Goal: Task Accomplishment & Management: Manage account settings

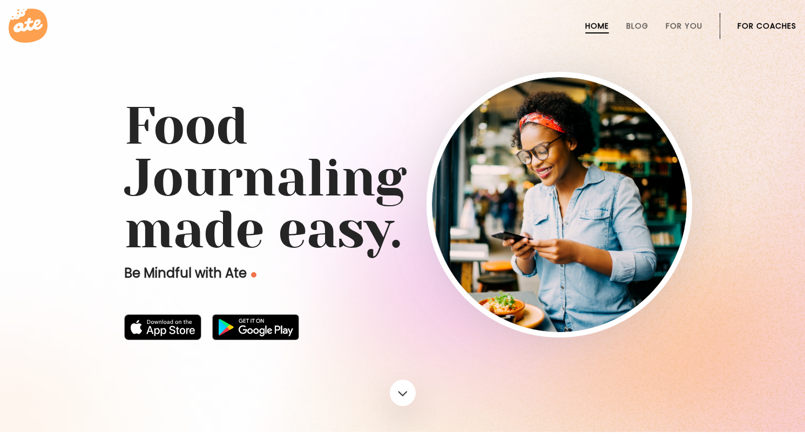
click at [758, 28] on link "For Coaches" at bounding box center [767, 26] width 59 height 9
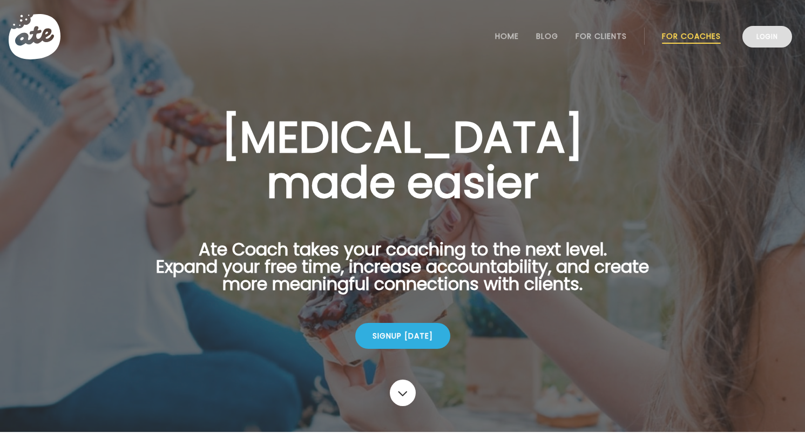
click at [761, 36] on link "Login" at bounding box center [767, 37] width 50 height 22
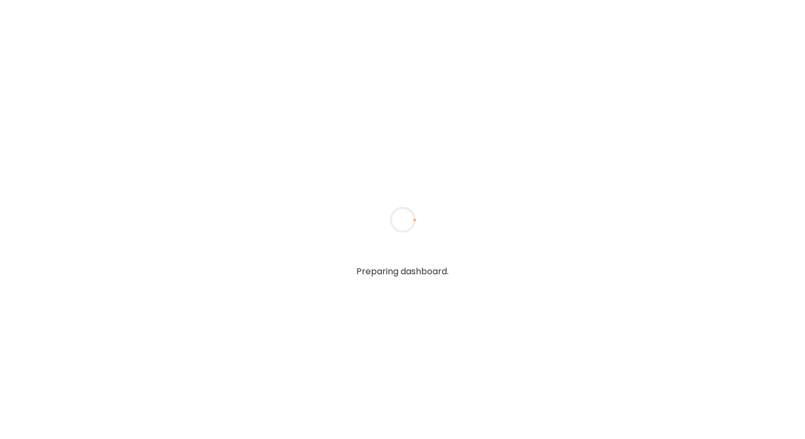
type textarea "**********"
type input "**********"
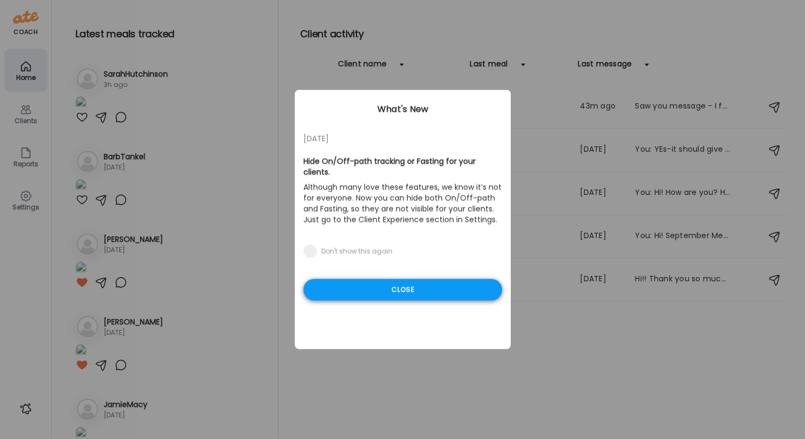
click at [393, 294] on div "Close" at bounding box center [402, 290] width 199 height 22
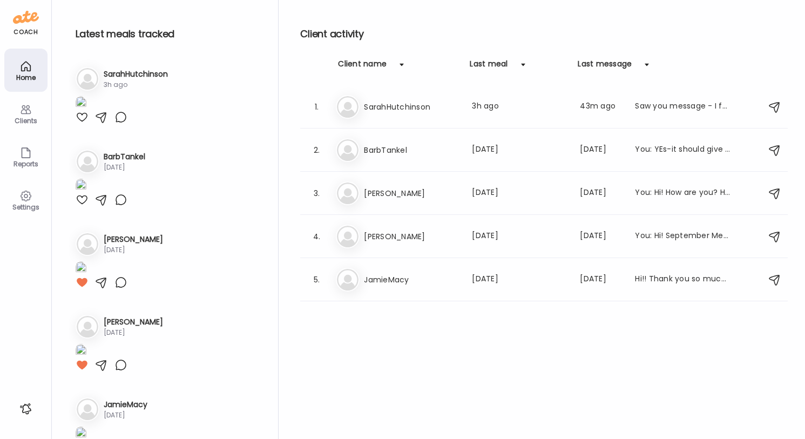
scroll to position [-1, 0]
click at [86, 111] on img at bounding box center [81, 103] width 11 height 15
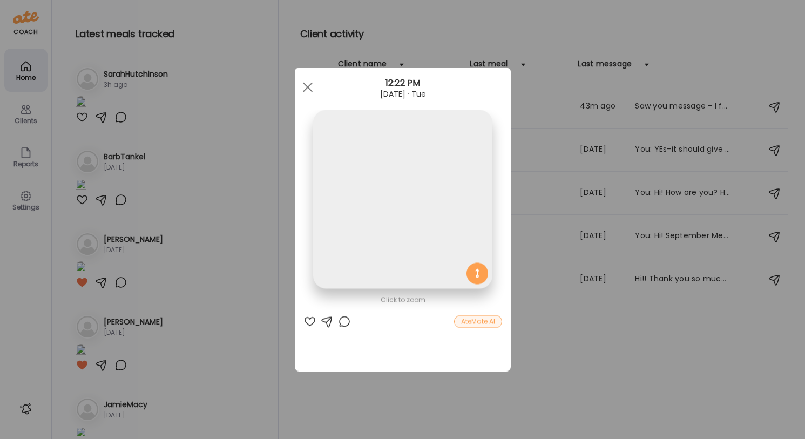
click at [201, 165] on div "Ate Coach Dashboard Wahoo! It’s official Take a moment to set up your Coach Pro…" at bounding box center [402, 219] width 805 height 439
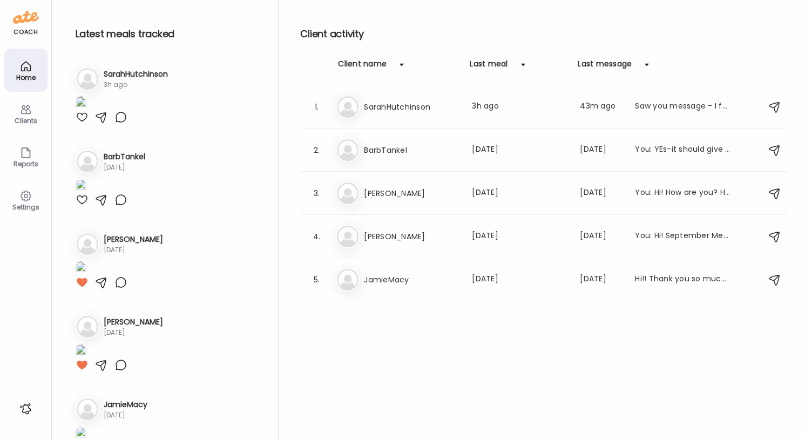
click at [86, 111] on img at bounding box center [81, 103] width 11 height 15
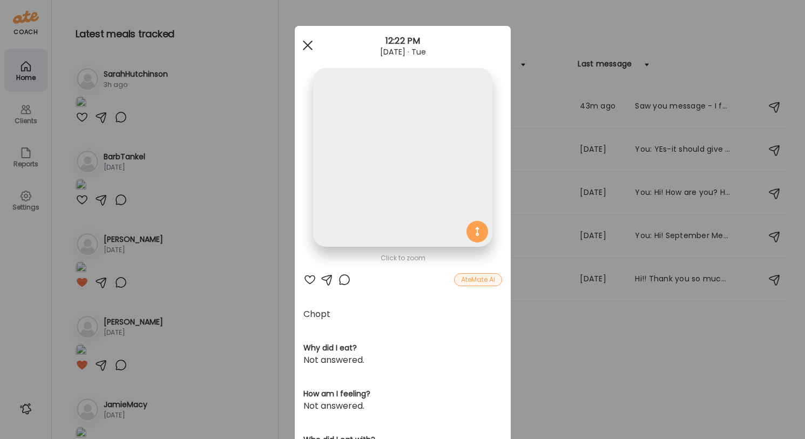
click at [309, 43] on span at bounding box center [307, 45] width 10 height 10
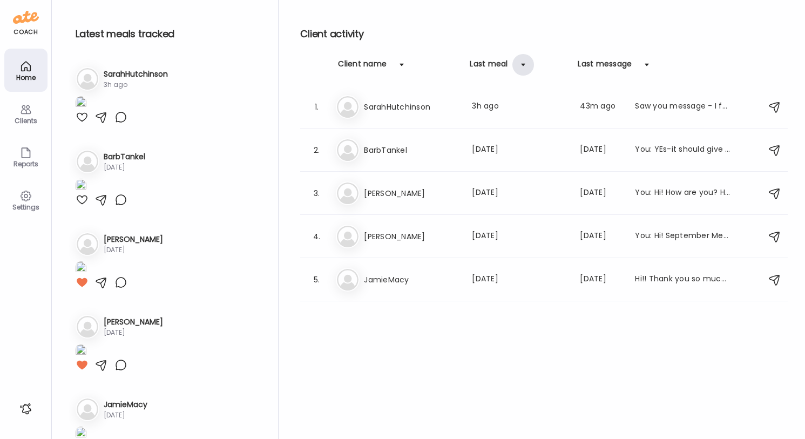
click at [525, 65] on div at bounding box center [523, 65] width 22 height 22
click at [416, 102] on h3 "SarahHutchinson" at bounding box center [411, 106] width 95 height 13
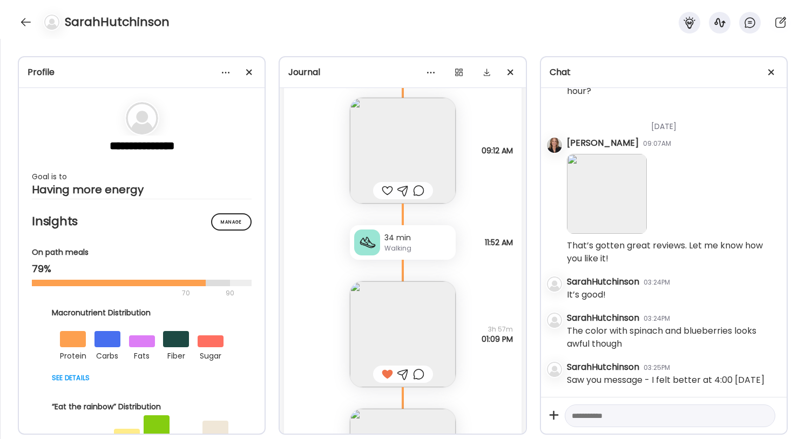
scroll to position [33726, 0]
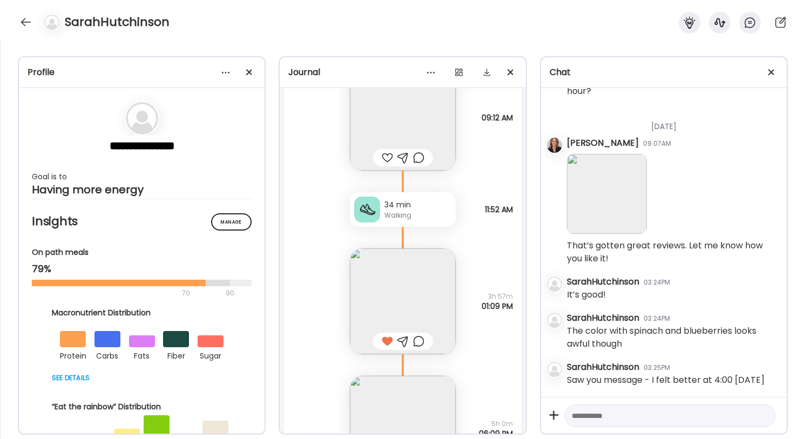
click at [387, 292] on img at bounding box center [403, 301] width 106 height 106
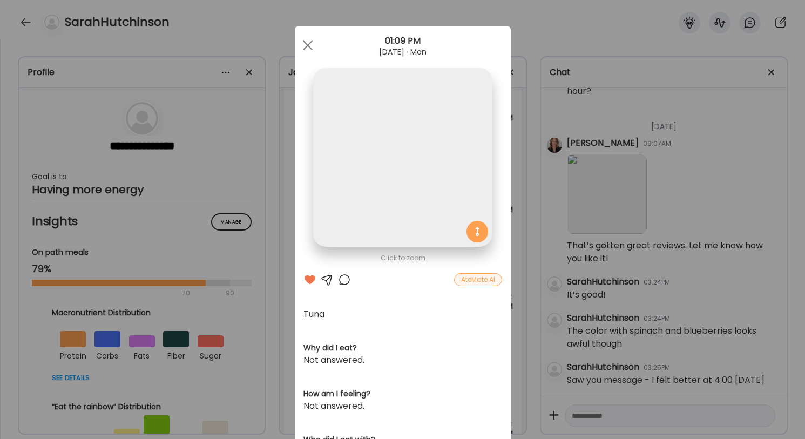
click at [387, 292] on div "Click to zoom AteMate AI Tuna Why did I eat? Not answered. How am I feeling? No…" at bounding box center [403, 345] width 216 height 638
click at [309, 35] on div at bounding box center [308, 46] width 22 height 22
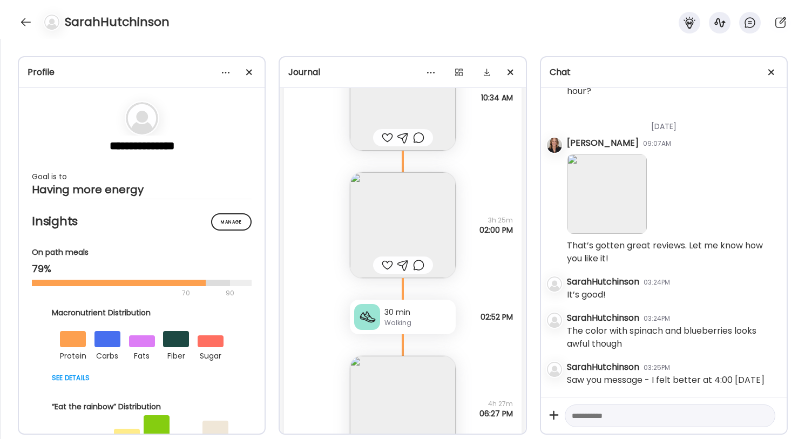
scroll to position [32823, 0]
click at [396, 213] on img at bounding box center [403, 226] width 106 height 106
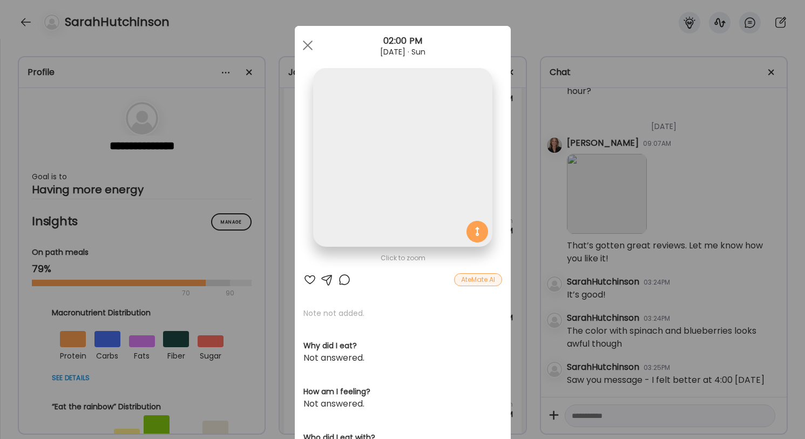
click at [396, 213] on img at bounding box center [402, 157] width 179 height 179
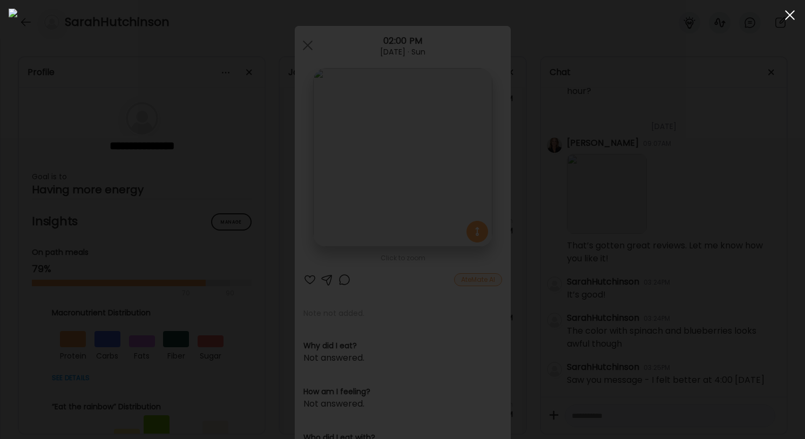
click at [789, 15] on span at bounding box center [790, 15] width 10 height 10
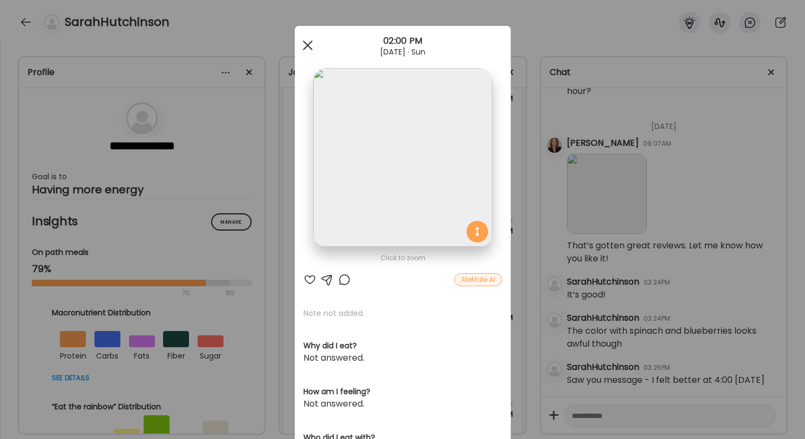
click at [307, 41] on div at bounding box center [308, 46] width 22 height 22
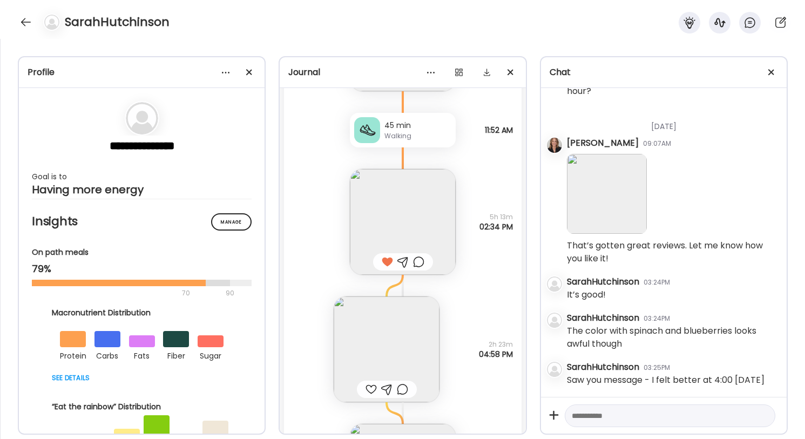
scroll to position [31073, 0]
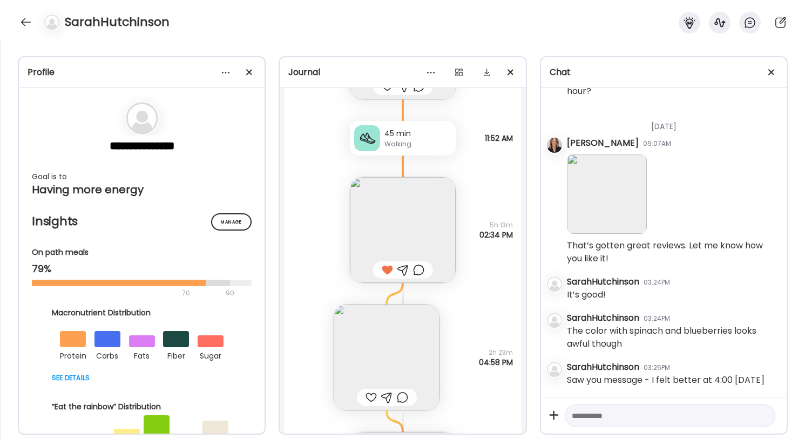
click at [393, 217] on img at bounding box center [403, 230] width 106 height 106
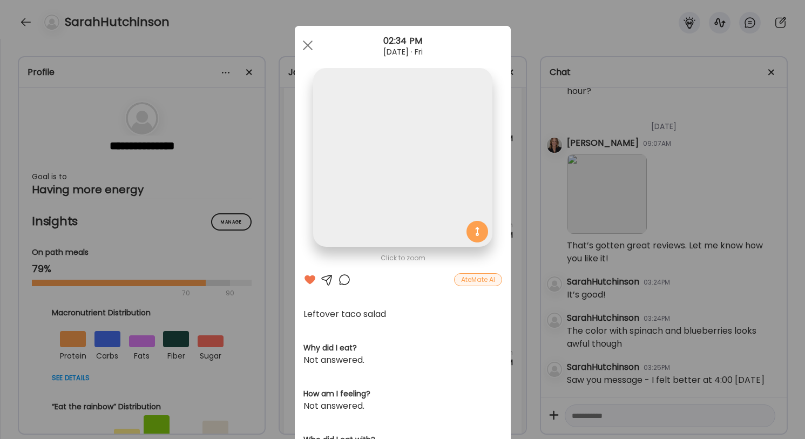
click at [393, 216] on img at bounding box center [402, 157] width 179 height 179
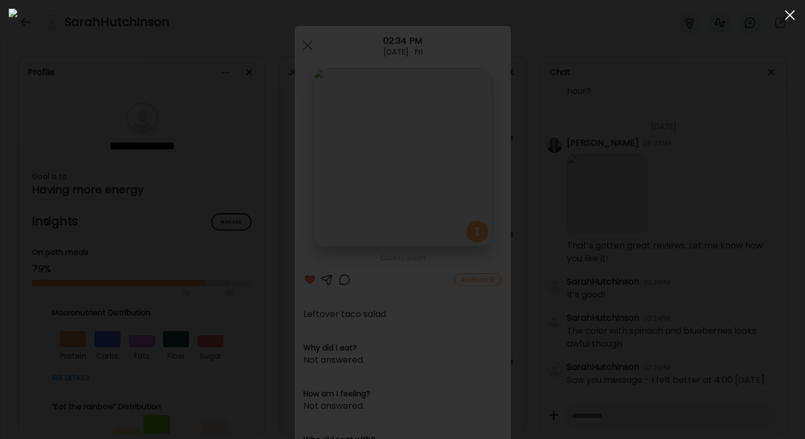
click at [789, 13] on div at bounding box center [790, 15] width 22 height 22
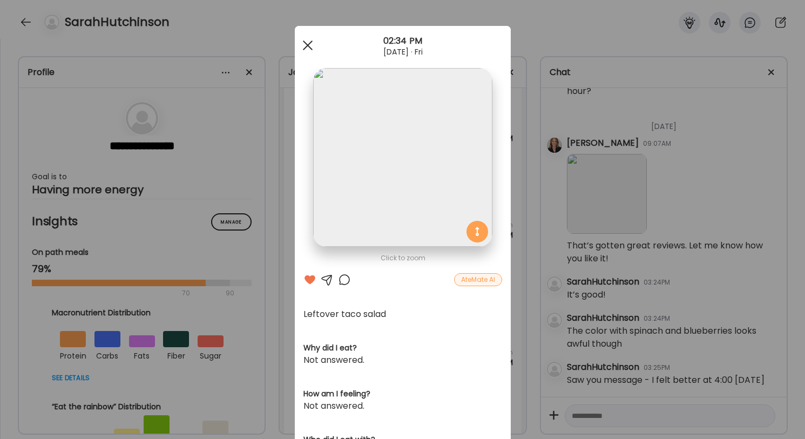
click at [306, 43] on span at bounding box center [307, 45] width 10 height 10
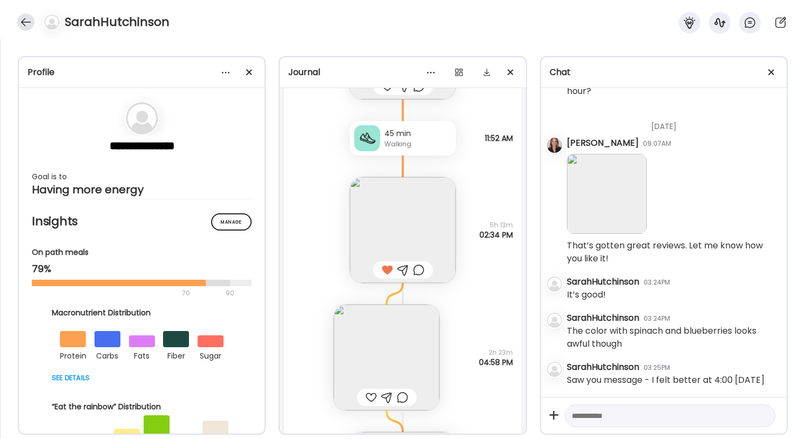
click at [24, 19] on div at bounding box center [25, 21] width 17 height 17
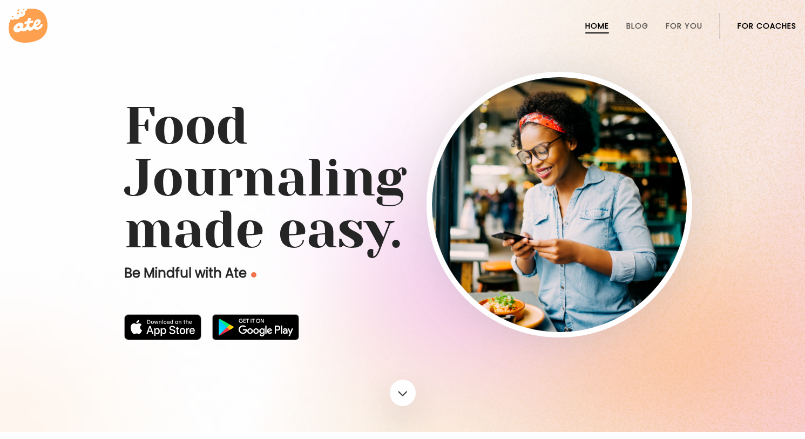
click at [768, 26] on link "For Coaches" at bounding box center [767, 26] width 59 height 9
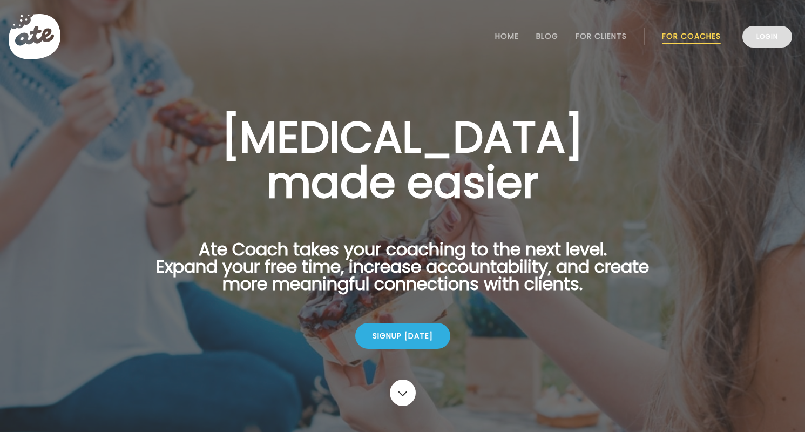
click at [768, 42] on link "Login" at bounding box center [767, 37] width 50 height 22
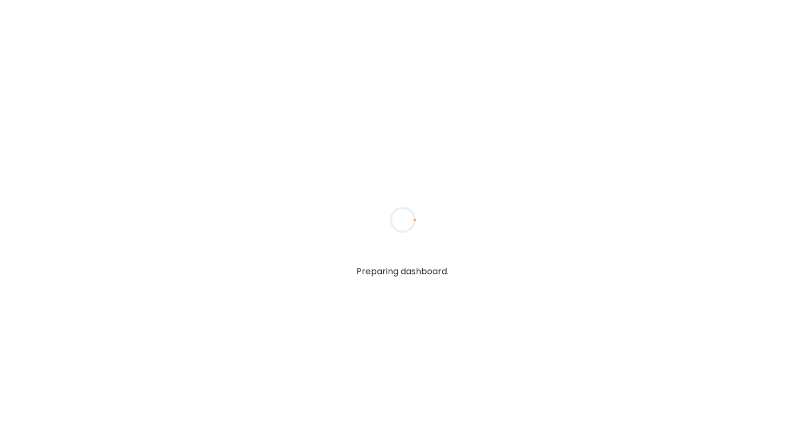
type textarea "**********"
type input "**********"
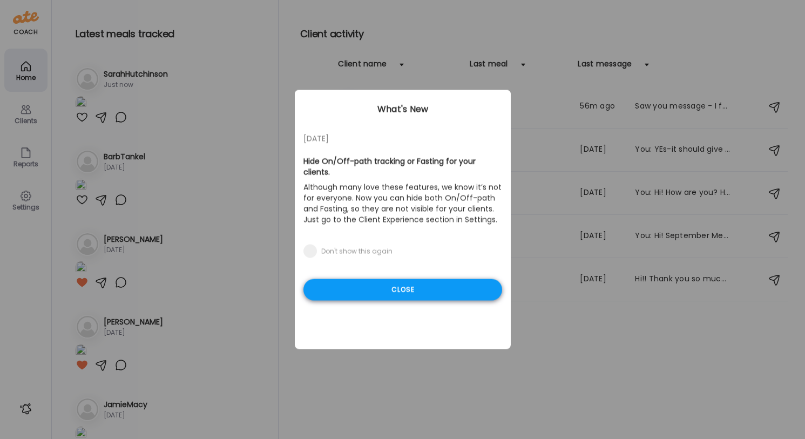
click at [388, 286] on div "Close" at bounding box center [402, 290] width 199 height 22
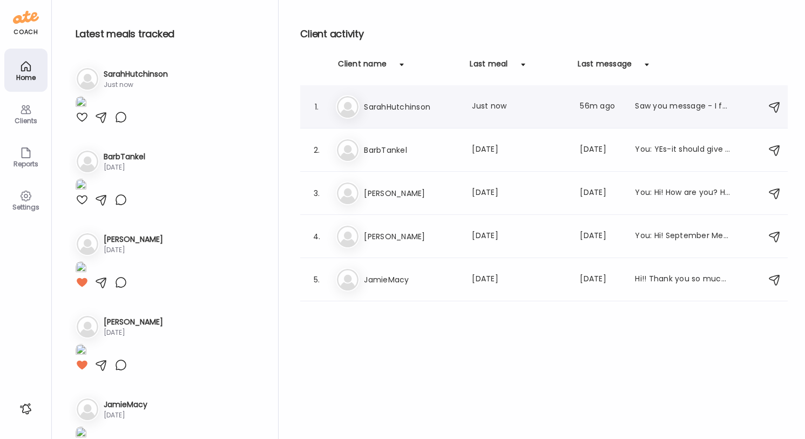
click at [379, 114] on div "Sa SarahHutchinson Last meal: Just now Last message: 56m ago Saw you message - …" at bounding box center [546, 107] width 420 height 24
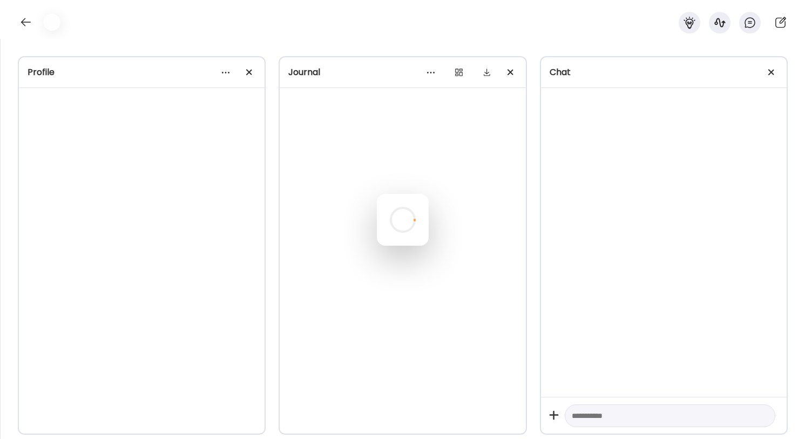
click at [379, 194] on div at bounding box center [403, 220] width 52 height 52
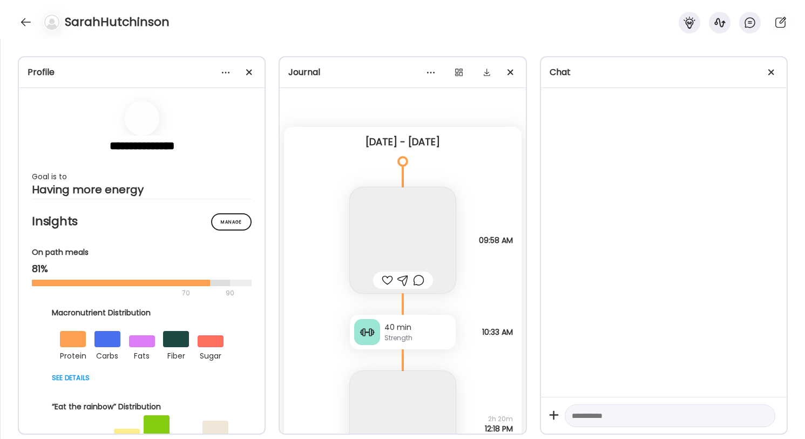
scroll to position [2901, 0]
